Goal: Information Seeking & Learning: Learn about a topic

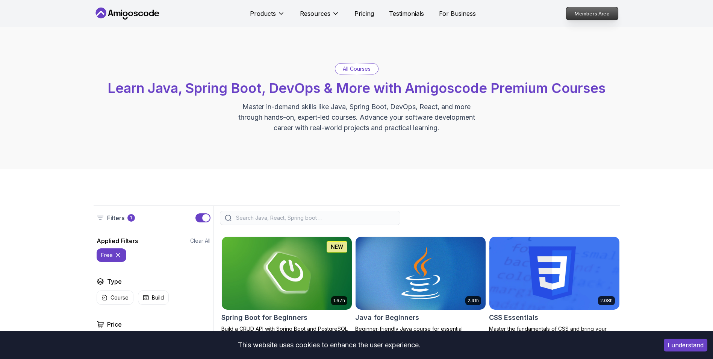
click at [575, 12] on p "Members Area" at bounding box center [592, 13] width 52 height 13
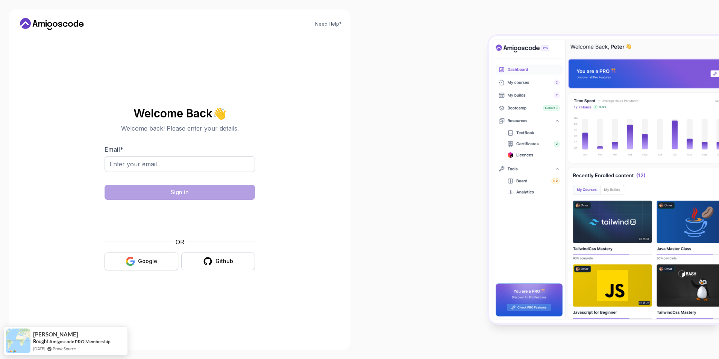
click at [144, 262] on div "Google" at bounding box center [147, 261] width 19 height 8
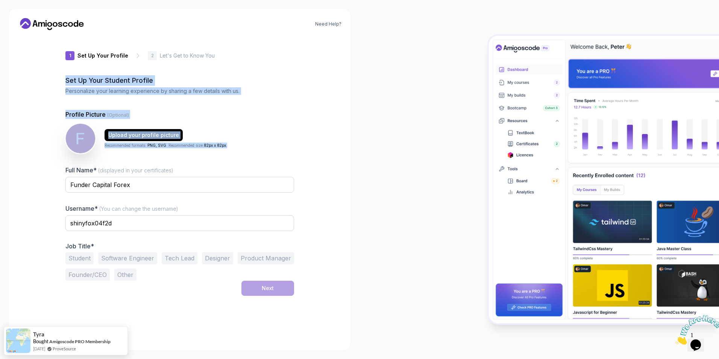
drag, startPoint x: 63, startPoint y: 80, endPoint x: 241, endPoint y: 147, distance: 190.4
click at [241, 147] on div "1 Set Up Your Profile 1 Set Up Your Profile 2 Let's Get to Know You Set Up Your…" at bounding box center [179, 188] width 253 height 305
click at [30, 113] on div "Need Help? 1 Set Up Your Profile 1 Set Up Your Profile 2 Let's Get to Know You …" at bounding box center [179, 179] width 341 height 341
drag, startPoint x: 61, startPoint y: 79, endPoint x: 232, endPoint y: 149, distance: 185.0
click at [232, 149] on div "1 Set Up Your Profile 1 Set Up Your Profile 2 Let's Get to Know You Set Up Your…" at bounding box center [179, 188] width 253 height 305
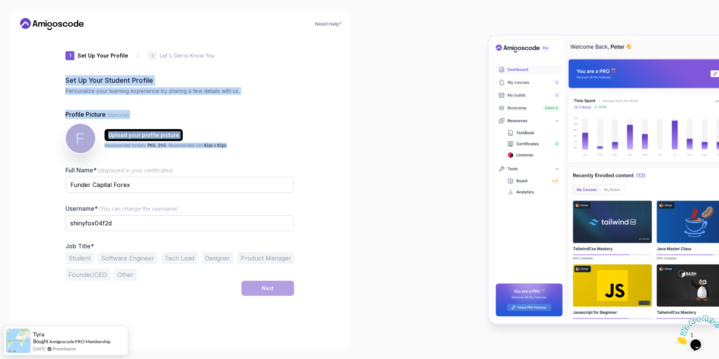
click at [66, 100] on div "1 Set Up Your Profile 1 Set Up Your Profile 2 Let's Get to Know You Set Up Your…" at bounding box center [179, 188] width 229 height 305
drag, startPoint x: 64, startPoint y: 76, endPoint x: 222, endPoint y: 146, distance: 172.9
click at [222, 146] on div "1 Set Up Your Profile 1 Set Up Your Profile 2 Let's Get to Know You Set Up Your…" at bounding box center [179, 188] width 253 height 305
click at [2, 118] on div "Need Help? 1 Set Up Your Profile 1 Set Up Your Profile 2 Let's Get to Know You …" at bounding box center [179, 179] width 359 height 359
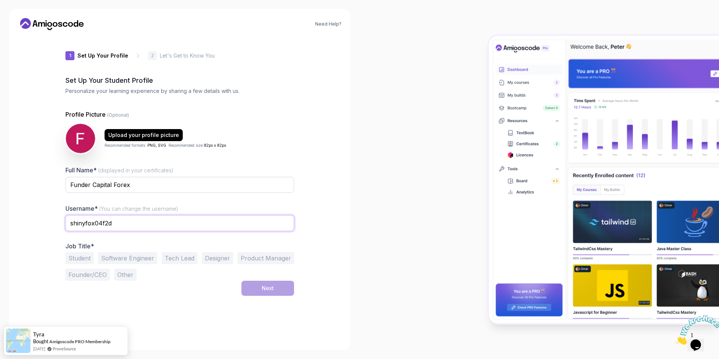
click at [124, 221] on input "shinyfox04f2d" at bounding box center [179, 223] width 229 height 16
type input "walaal12"
click at [56, 279] on div "1 Set Up Your Profile 1 Set Up Your Profile 2 Let's Get to Know You Set Up Your…" at bounding box center [179, 188] width 253 height 305
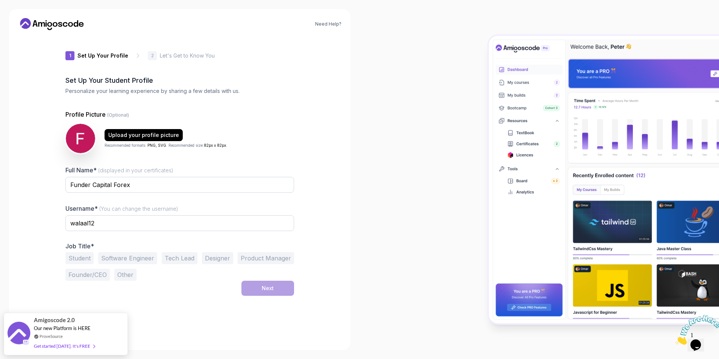
click at [173, 258] on button "Tech Lead" at bounding box center [180, 258] width 36 height 12
click at [130, 256] on button "Software Engineer" at bounding box center [127, 258] width 59 height 12
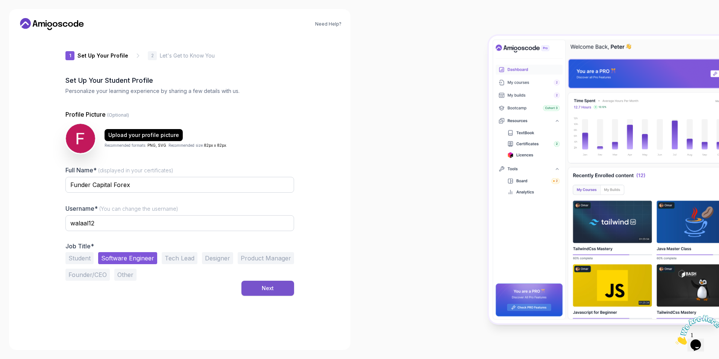
click at [270, 291] on div "Next" at bounding box center [268, 288] width 12 height 8
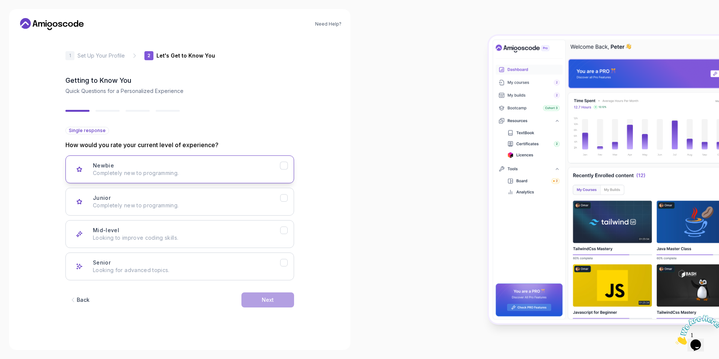
click at [287, 164] on icon "Newbie" at bounding box center [284, 165] width 7 height 7
click at [283, 201] on icon "Junior" at bounding box center [284, 197] width 7 height 7
click at [262, 296] on div "Next" at bounding box center [268, 300] width 12 height 8
drag, startPoint x: 279, startPoint y: 167, endPoint x: 287, endPoint y: 165, distance: 8.3
click at [279, 167] on div "Backend Development Node.js, Python, Java" at bounding box center [186, 169] width 187 height 15
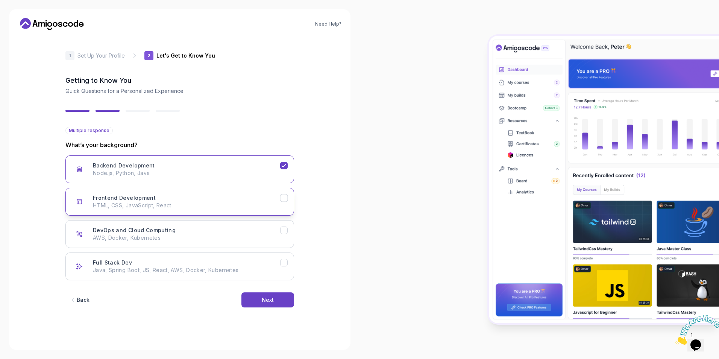
click at [281, 198] on icon "Frontend Development" at bounding box center [284, 197] width 7 height 7
click at [285, 262] on icon "Full Stack Dev" at bounding box center [284, 262] width 4 height 3
click at [273, 296] on button "Next" at bounding box center [267, 299] width 53 height 15
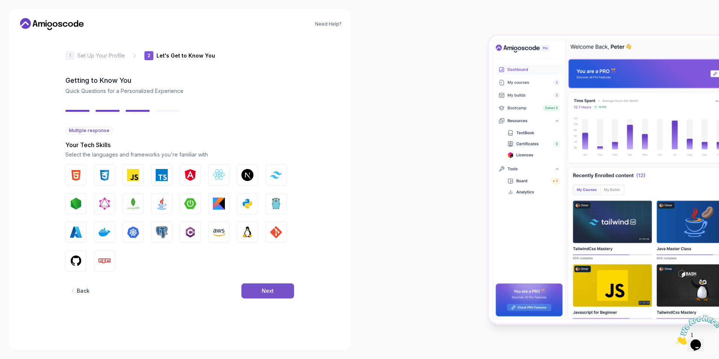
click at [265, 292] on div "Next" at bounding box center [268, 291] width 12 height 8
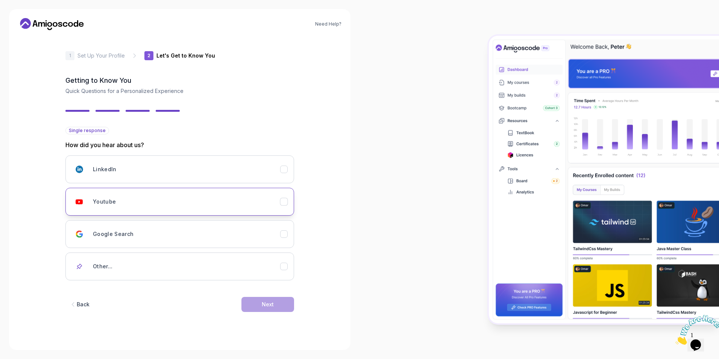
click at [195, 188] on button "Youtube" at bounding box center [179, 202] width 229 height 28
click at [268, 301] on div "Next" at bounding box center [268, 304] width 12 height 8
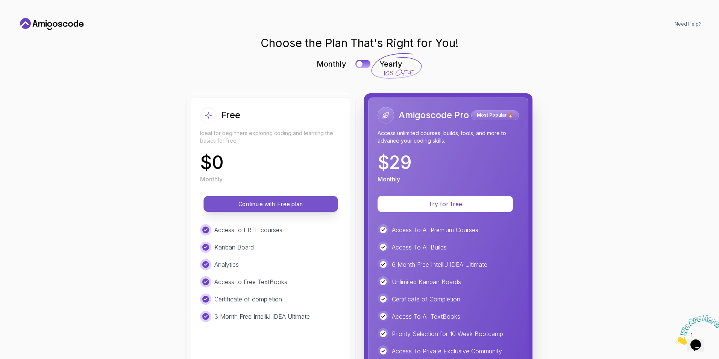
click at [264, 203] on p "Continue with Free plan" at bounding box center [270, 204] width 117 height 9
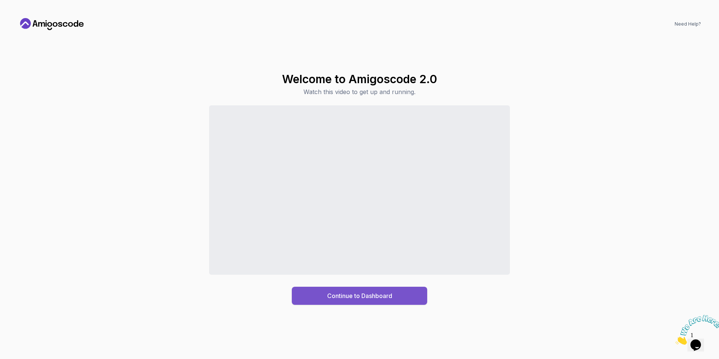
click at [355, 293] on div "Continue to Dashboard" at bounding box center [359, 295] width 65 height 9
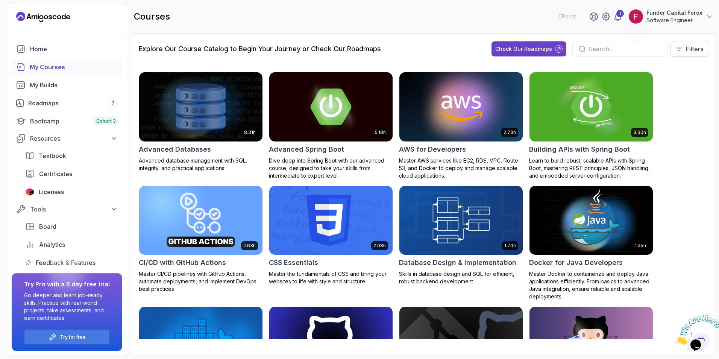
click at [688, 51] on p "Filters" at bounding box center [694, 48] width 17 height 9
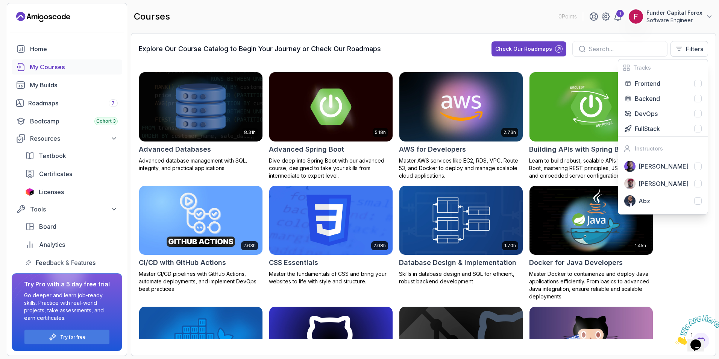
click at [468, 27] on div "courses 0 Points 1 Funder Capital Forex Software Engineer" at bounding box center [423, 16] width 585 height 27
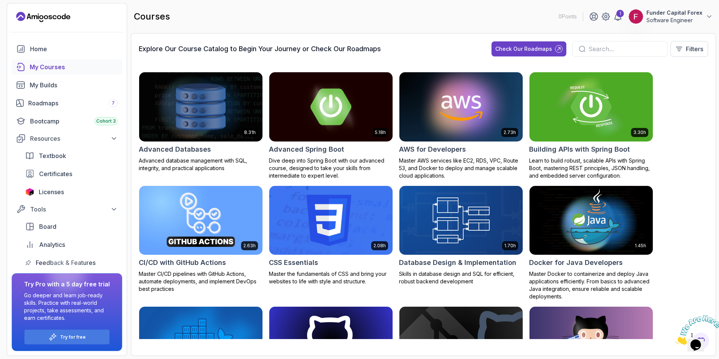
click at [592, 48] on input "text" at bounding box center [624, 48] width 73 height 9
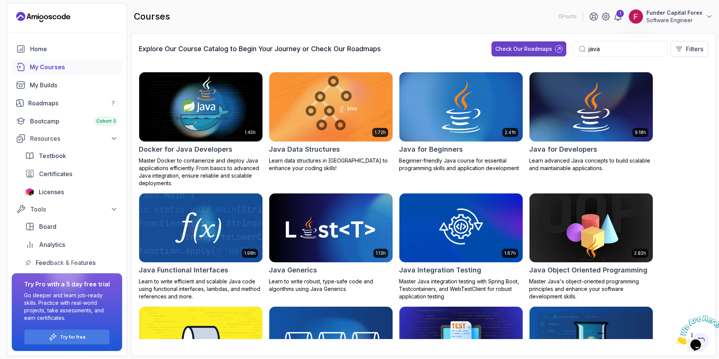
type input "java"
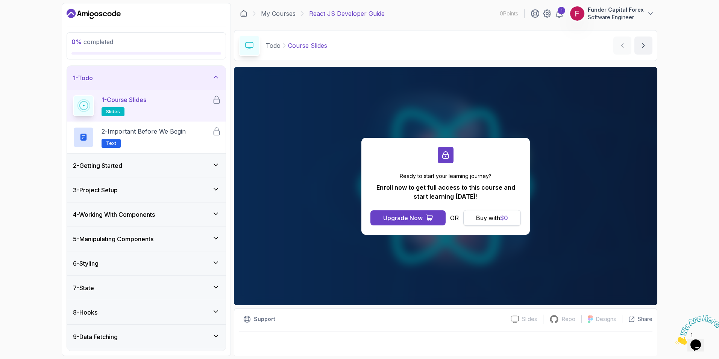
click at [495, 215] on div "Buy with $ 0" at bounding box center [492, 217] width 32 height 9
click at [485, 217] on div "Buy with $ 0" at bounding box center [492, 217] width 32 height 9
click at [502, 214] on span "$ 0" at bounding box center [504, 218] width 8 height 8
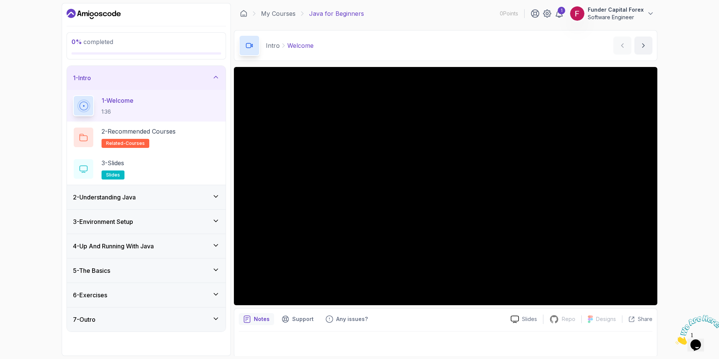
click at [419, 337] on div at bounding box center [446, 341] width 414 height 21
click at [209, 273] on div "5 - The Basics" at bounding box center [146, 270] width 147 height 9
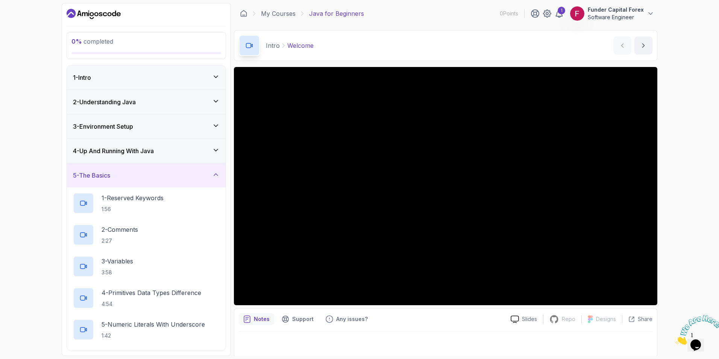
click at [187, 83] on div "1 - Intro" at bounding box center [146, 77] width 159 height 24
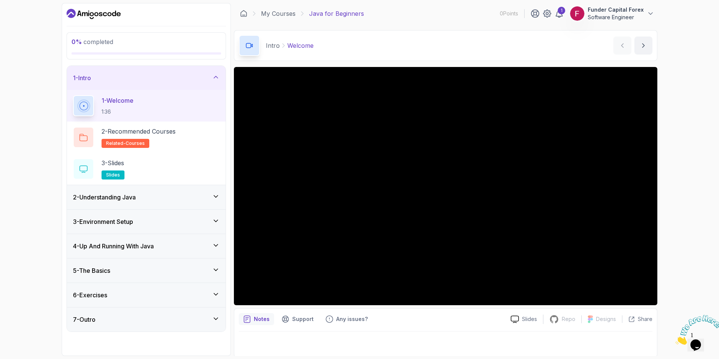
click at [179, 200] on div "2 - Understanding Java" at bounding box center [146, 197] width 147 height 9
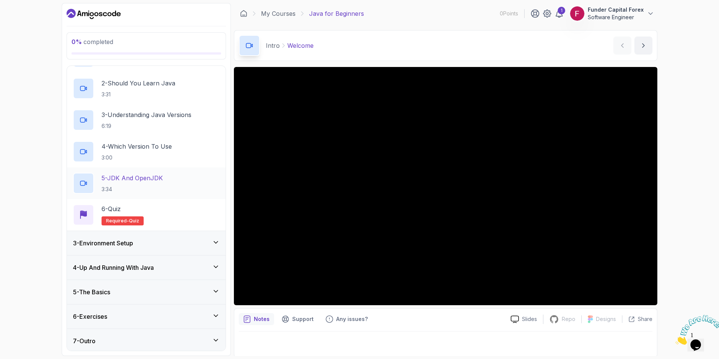
scroll to position [76, 0]
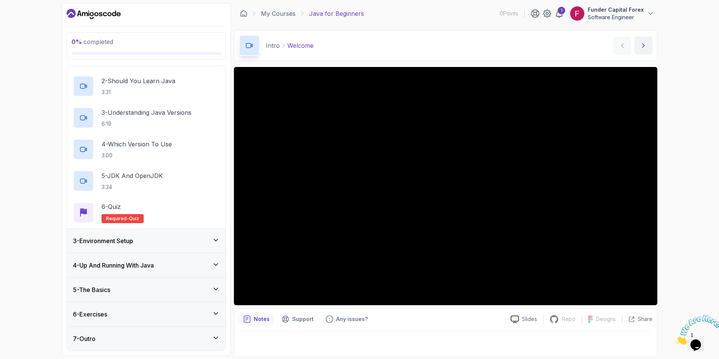
click at [183, 279] on div "5 - The Basics" at bounding box center [146, 290] width 159 height 24
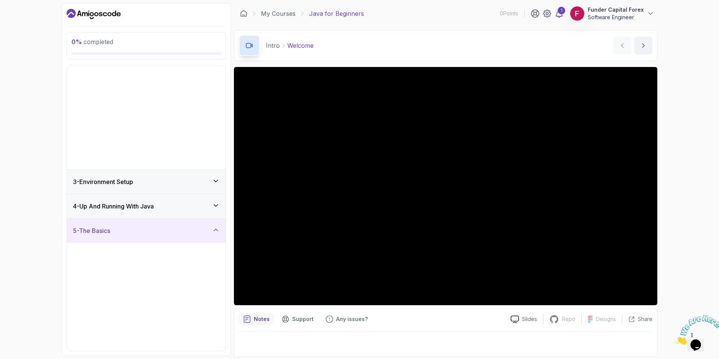
scroll to position [0, 0]
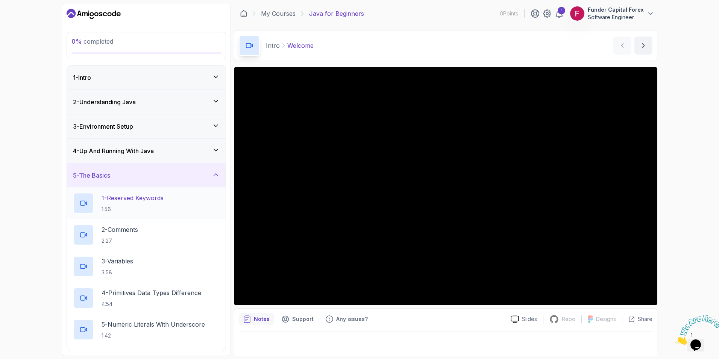
click at [146, 197] on p "1 - Reserved Keywords" at bounding box center [133, 197] width 62 height 9
